Goal: Transaction & Acquisition: Purchase product/service

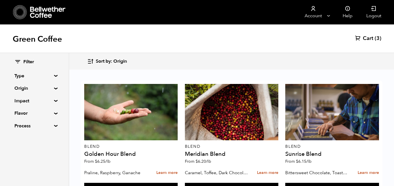
scroll to position [360, 0]
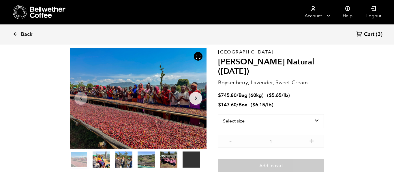
scroll to position [26, 0]
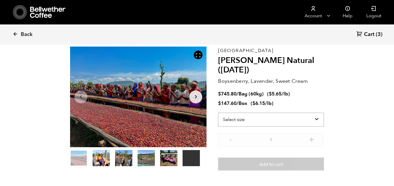
click at [311, 117] on select "Select size Bag (60kg) (132 lbs) Box (24 lbs)" at bounding box center [271, 120] width 106 height 14
select select "bag-3"
click at [218, 113] on select "Select size Bag (60kg) (132 lbs) Box (24 lbs)" at bounding box center [271, 120] width 106 height 14
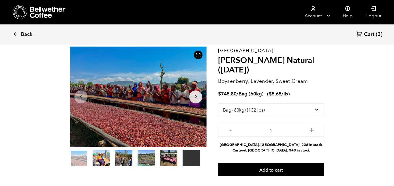
click at [369, 33] on span "Cart" at bounding box center [369, 34] width 10 height 7
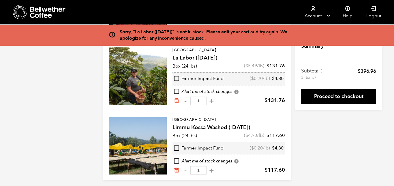
scroll to position [117, 0]
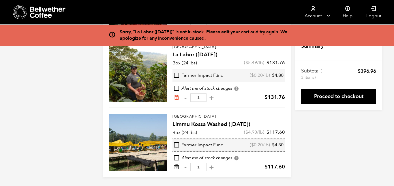
click at [176, 170] on link "Remove from cart" at bounding box center [177, 168] width 6 height 6
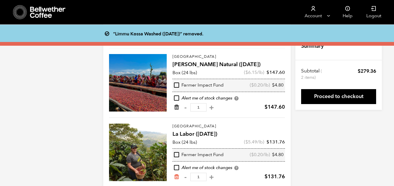
scroll to position [47, 0]
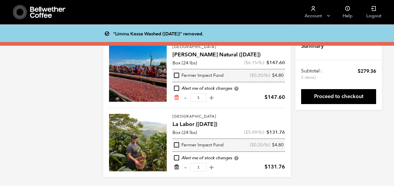
click icon "Remove from cart"
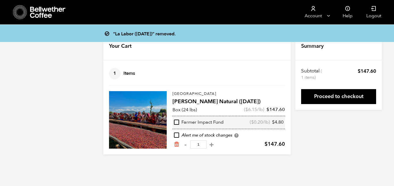
click at [87, 55] on div "“La Labor (JUL 24)” removed. Your Cart 1 Items Update cart 1 Items Ethiopia Sha…" at bounding box center [197, 94] width 394 height 122
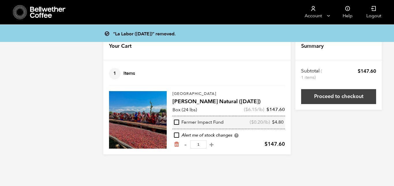
click at [343, 93] on link "Proceed to checkout" at bounding box center [338, 96] width 75 height 15
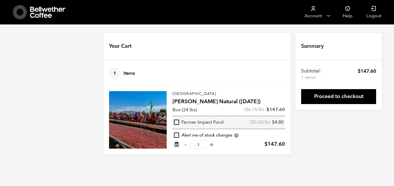
click at [176, 145] on icon "Remove from cart" at bounding box center [177, 145] width 6 height 6
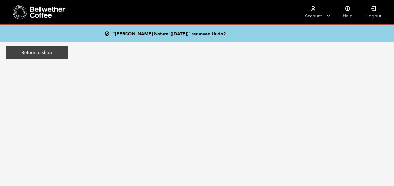
click at [53, 52] on link "Return to shop" at bounding box center [37, 52] width 62 height 13
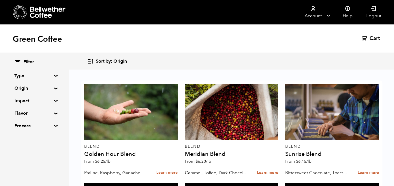
scroll to position [360, 0]
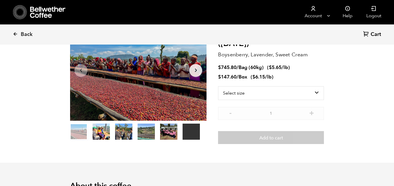
scroll to position [55, 0]
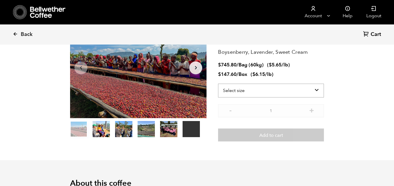
click at [299, 91] on select "Select size Bag (60kg) (132 lbs) Box (24 lbs)" at bounding box center [271, 91] width 106 height 14
select select "bag-3"
click at [218, 84] on select "Select size Bag (60kg) (132 lbs) Box (24 lbs)" at bounding box center [271, 91] width 106 height 14
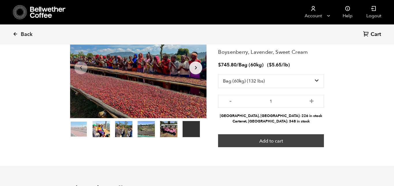
click at [286, 146] on button "Add to cart" at bounding box center [271, 141] width 106 height 13
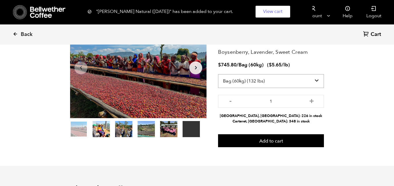
click at [296, 79] on select "Select size Bag (60kg) (132 lbs) Box (24 lbs)" at bounding box center [271, 81] width 106 height 14
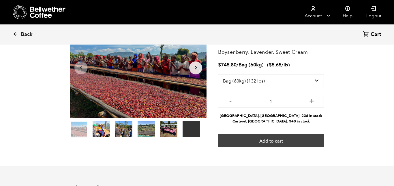
click at [285, 140] on button "Add to cart" at bounding box center [271, 141] width 106 height 13
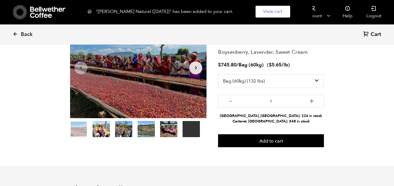
click at [373, 34] on span "Cart" at bounding box center [375, 34] width 10 height 7
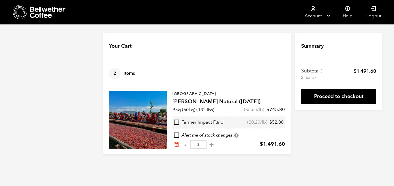
click at [186, 145] on button "-" at bounding box center [185, 145] width 7 height 6
type input "1"
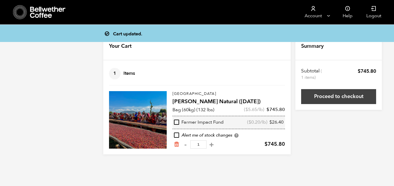
click at [345, 103] on link "Proceed to checkout" at bounding box center [338, 96] width 75 height 15
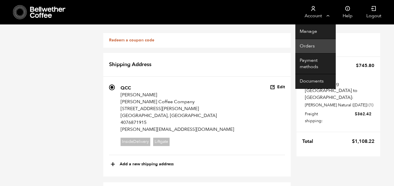
click at [314, 47] on link "Orders" at bounding box center [315, 46] width 40 height 15
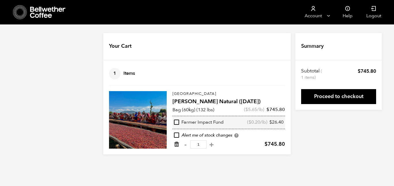
click at [178, 145] on icon "Remove from cart" at bounding box center [177, 145] width 6 height 6
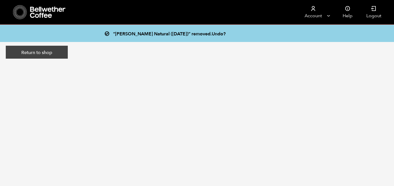
click at [55, 52] on link "Return to shop" at bounding box center [37, 52] width 62 height 13
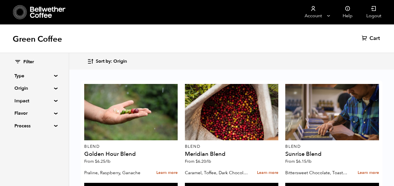
scroll to position [336, 0]
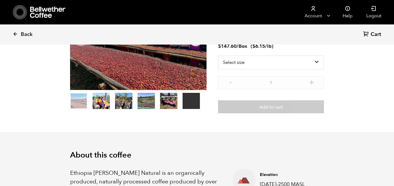
scroll to position [84, 0]
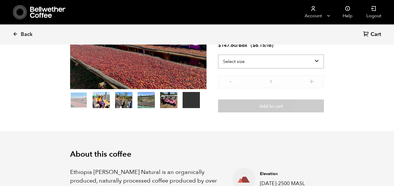
click at [267, 61] on select "Select size Bag (60kg) (132 lbs) Box (24 lbs)" at bounding box center [271, 62] width 106 height 14
select select "box"
click at [218, 55] on select "Select size Bag (60kg) (132 lbs) Box (24 lbs)" at bounding box center [271, 62] width 106 height 14
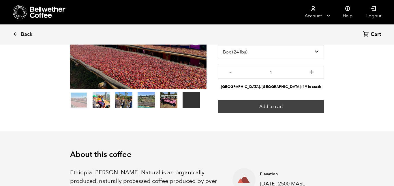
click at [276, 107] on button "Add to cart" at bounding box center [271, 106] width 106 height 13
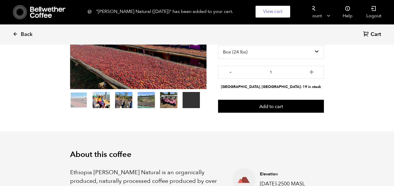
click at [373, 35] on span "Cart" at bounding box center [375, 34] width 10 height 7
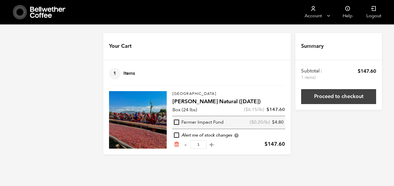
click at [349, 99] on link "Proceed to checkout" at bounding box center [338, 96] width 75 height 15
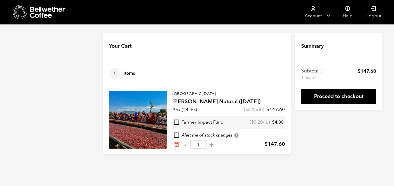
click at [185, 145] on button "-" at bounding box center [185, 145] width 7 height 6
type input "0"
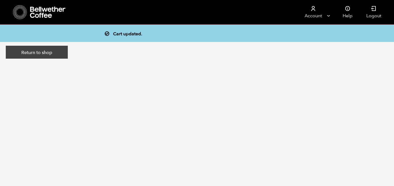
click at [63, 51] on link "Return to shop" at bounding box center [37, 52] width 62 height 13
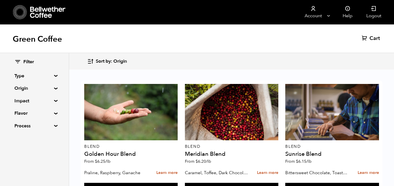
scroll to position [369, 0]
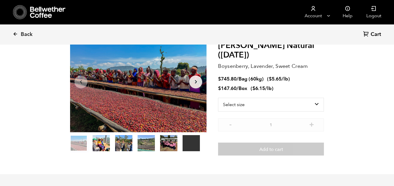
scroll to position [42, 0]
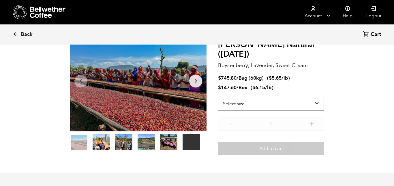
click at [302, 105] on select "Select size Bag (60kg) (132 lbs) Box (24 lbs)" at bounding box center [271, 104] width 106 height 14
select select "box"
click at [218, 97] on select "Select size Bag (60kg) (132 lbs) Box (24 lbs)" at bounding box center [271, 104] width 106 height 14
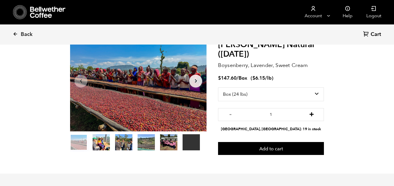
click at [313, 112] on button "+" at bounding box center [311, 114] width 7 height 6
type input "2"
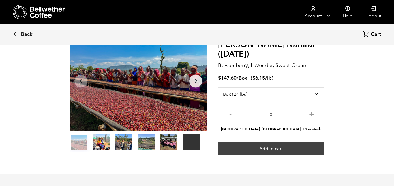
click at [298, 147] on button "Add to cart" at bounding box center [271, 148] width 106 height 13
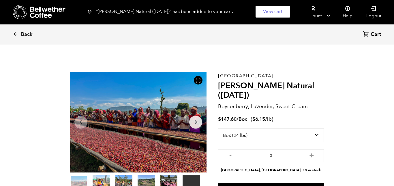
scroll to position [0, 0]
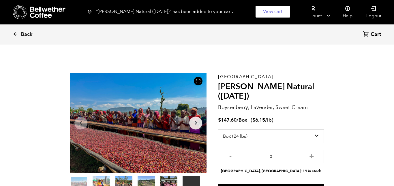
click at [375, 34] on span "Cart" at bounding box center [375, 34] width 10 height 7
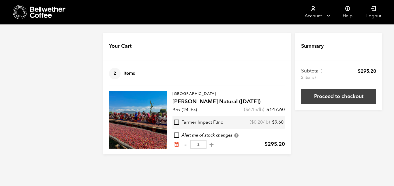
click at [327, 98] on link "Proceed to checkout" at bounding box center [338, 96] width 75 height 15
